Goal: Register for event/course

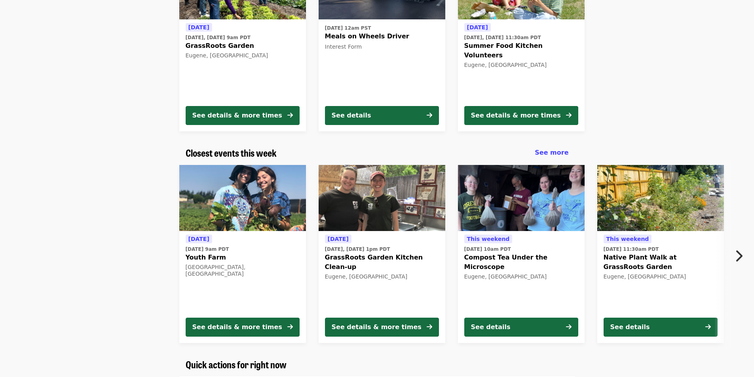
scroll to position [158, 0]
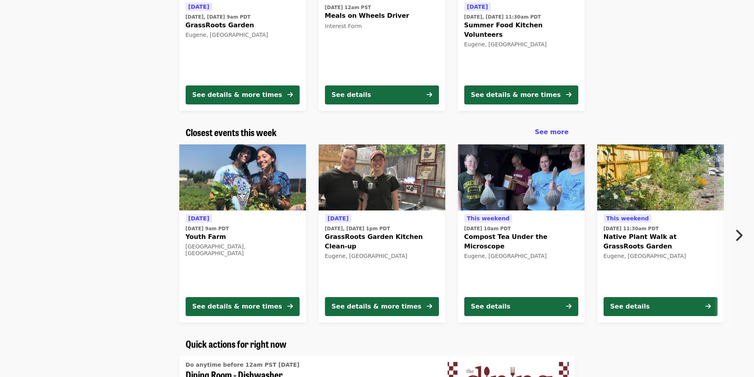
click at [738, 234] on icon "chevron-right icon" at bounding box center [739, 235] width 8 height 15
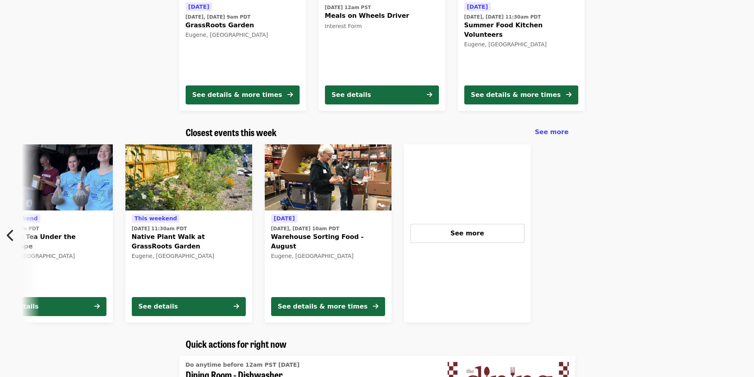
scroll to position [0, 510]
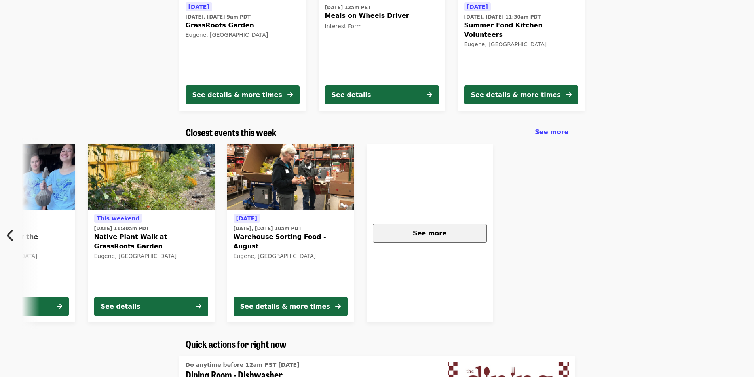
click at [434, 233] on span "See more" at bounding box center [430, 234] width 34 height 8
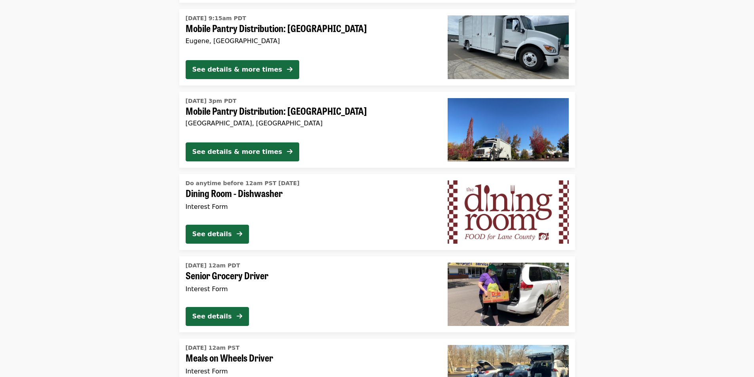
scroll to position [1148, 0]
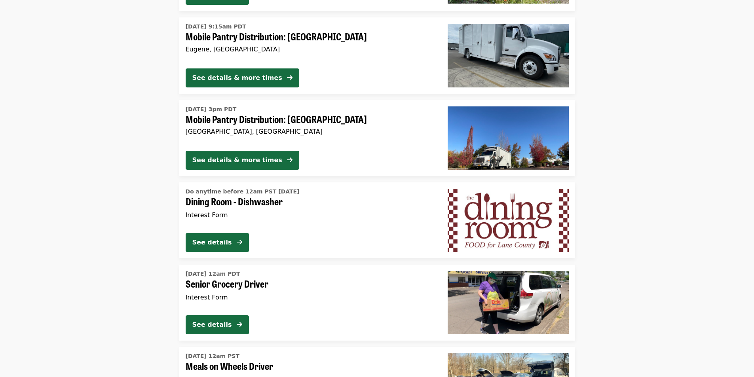
click at [239, 119] on span "Mobile Pantry Distribution: [GEOGRAPHIC_DATA]" at bounding box center [310, 119] width 249 height 11
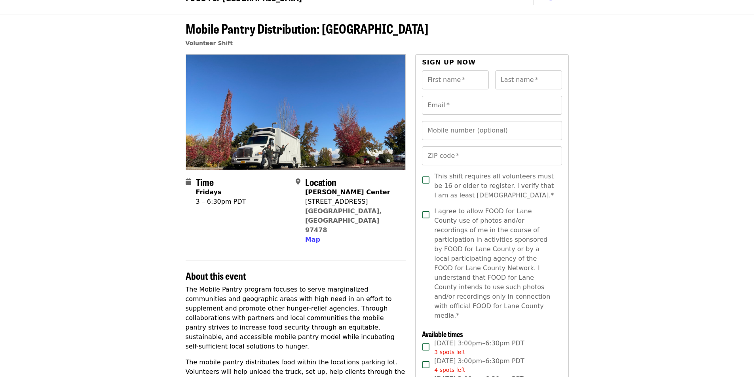
scroll to position [40, 0]
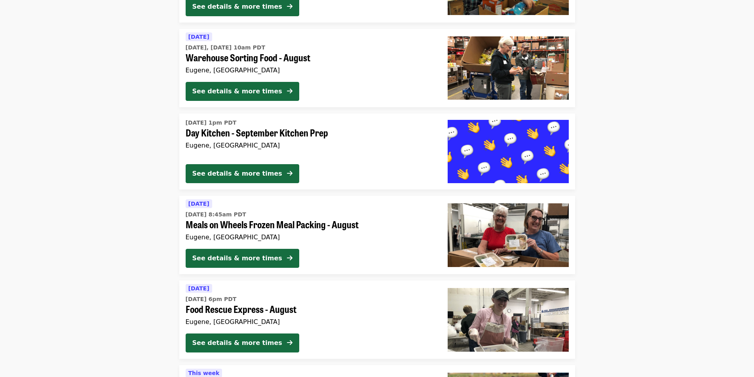
scroll to position [1888, 0]
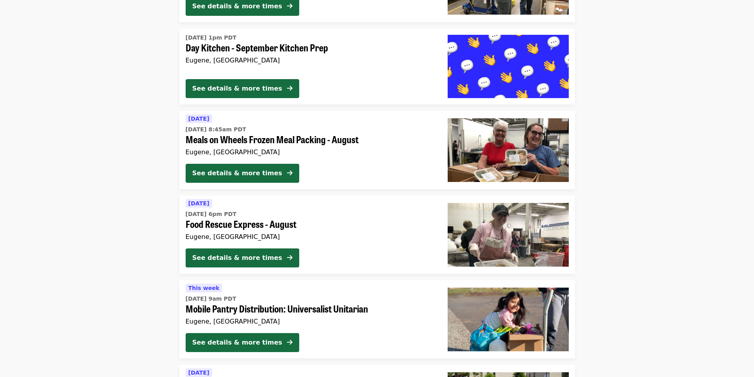
click at [286, 223] on span "Food Rescue Express - August" at bounding box center [310, 224] width 249 height 11
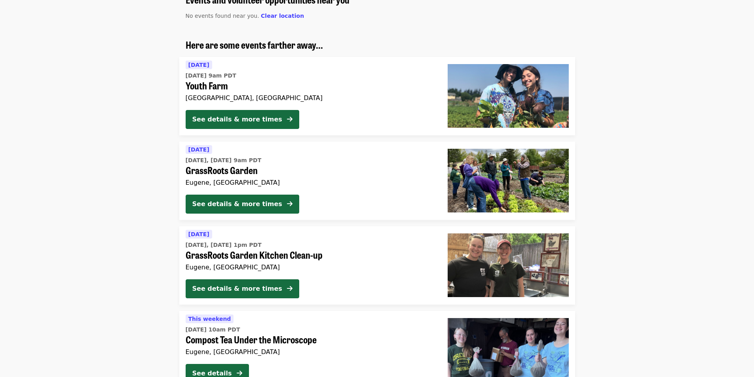
scroll to position [40, 0]
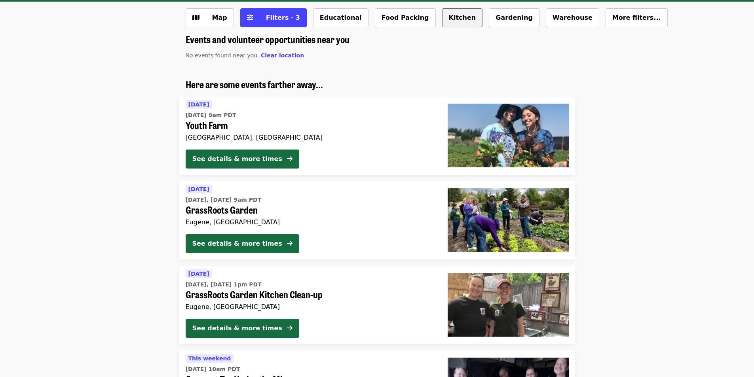
click at [442, 24] on button "Kitchen" at bounding box center [462, 17] width 41 height 19
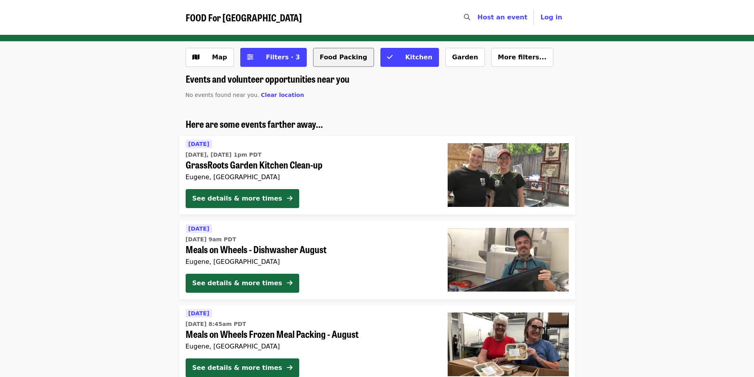
click at [319, 57] on button "Food Packing" at bounding box center [343, 57] width 61 height 19
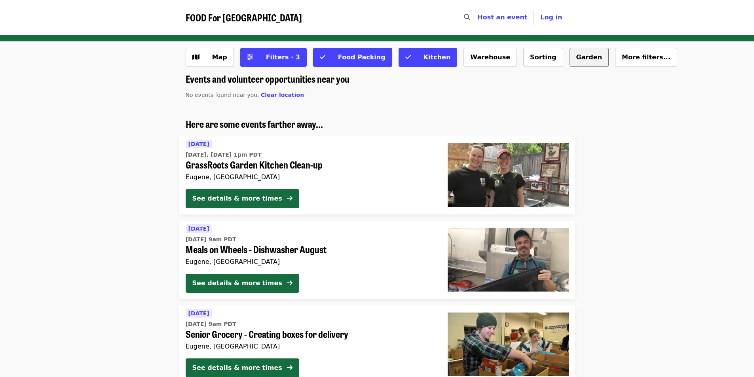
click at [570, 57] on button "Garden" at bounding box center [590, 57] width 40 height 19
